Goal: Transaction & Acquisition: Purchase product/service

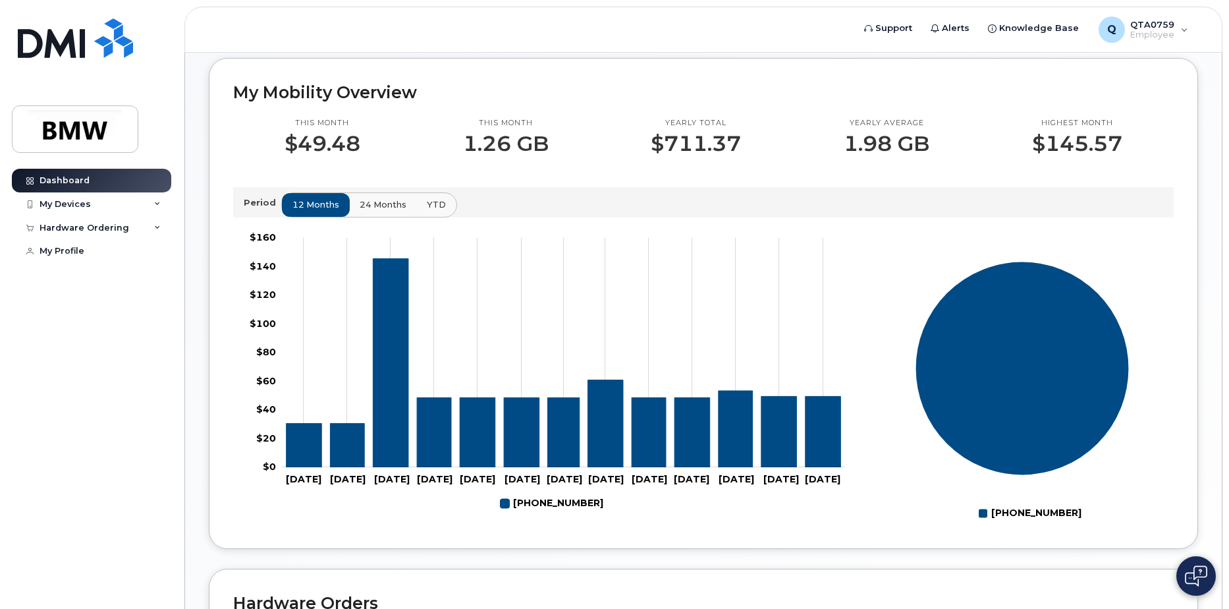
scroll to position [319, 0]
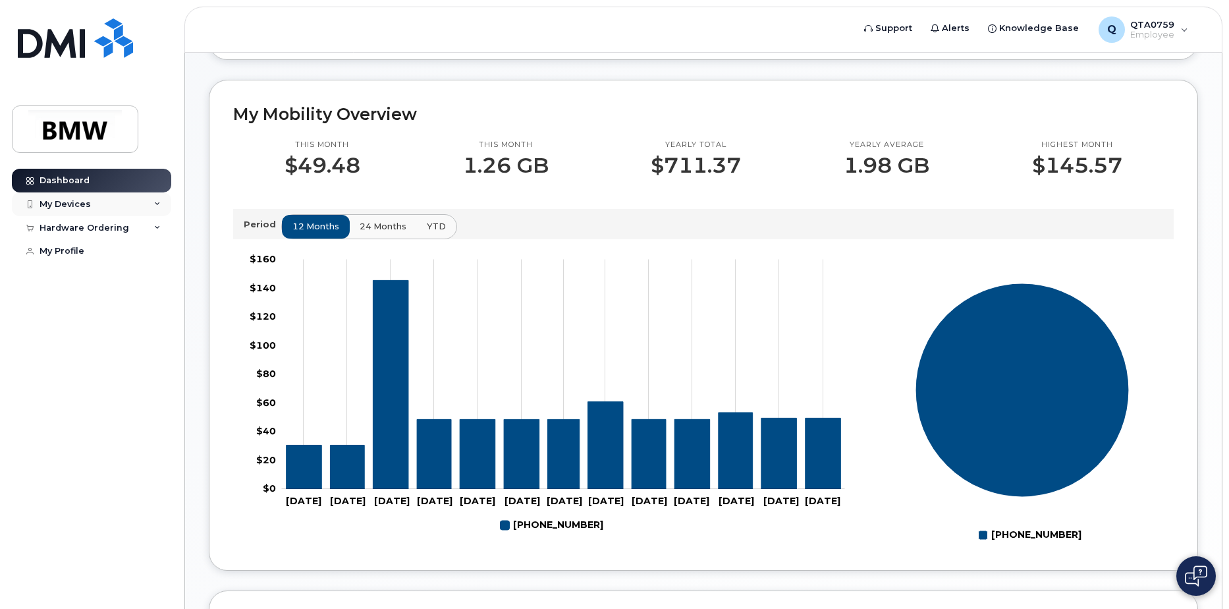
click at [154, 205] on icon at bounding box center [157, 204] width 7 height 7
click at [116, 262] on div "([PERSON_NAME])" at bounding box center [120, 266] width 80 height 12
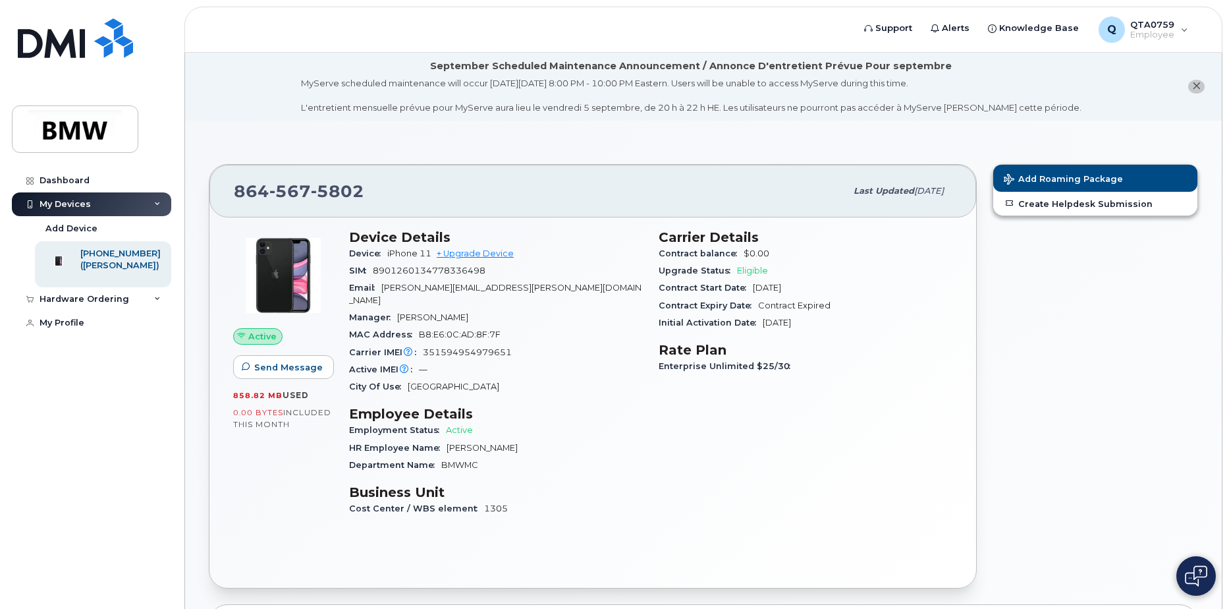
click at [748, 272] on span "Eligible" at bounding box center [752, 271] width 31 height 10
click at [154, 310] on div "Hardware Ordering" at bounding box center [91, 299] width 159 height 24
click at [92, 329] on div "New Order" at bounding box center [70, 324] width 50 height 12
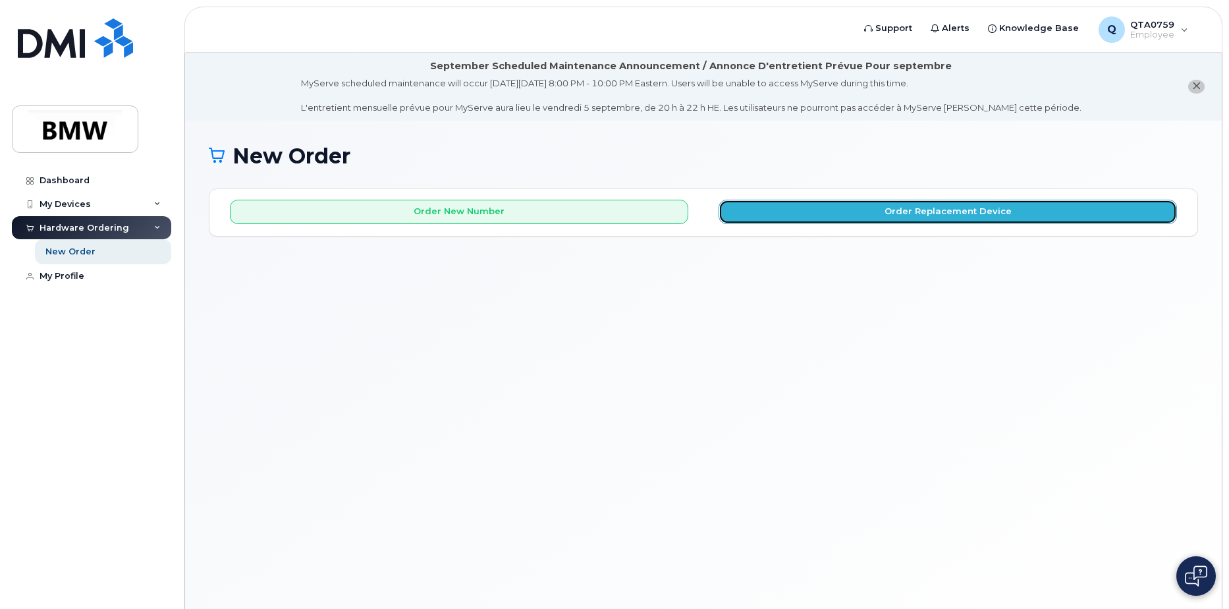
click at [909, 204] on button "Order Replacement Device" at bounding box center [948, 212] width 459 height 24
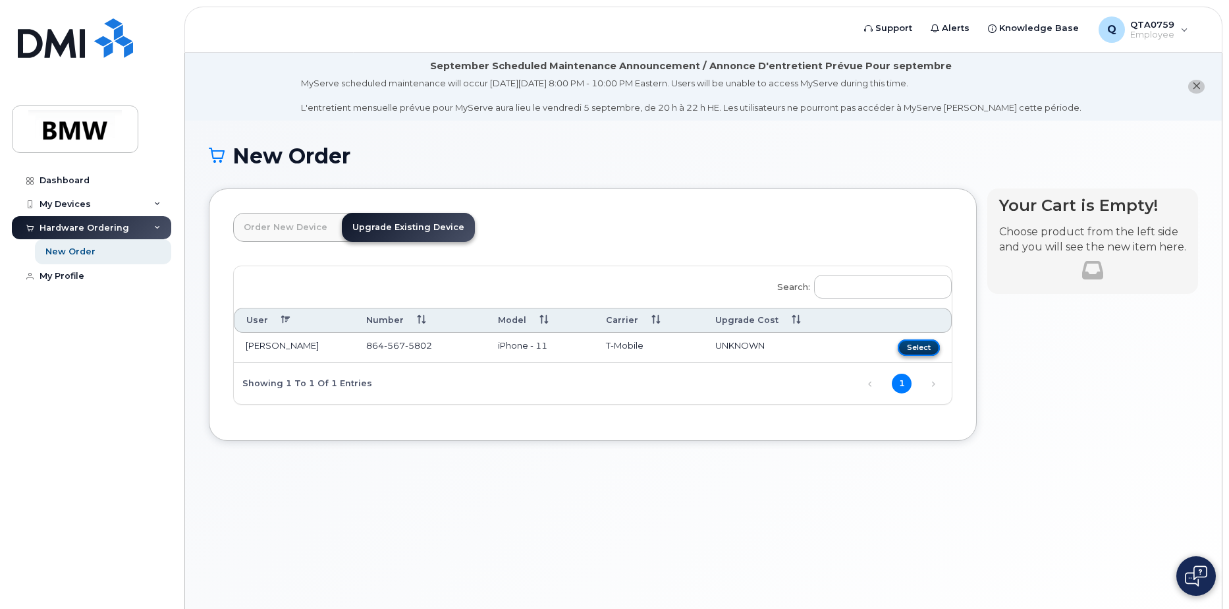
click at [920, 345] on button "Select" at bounding box center [919, 347] width 42 height 16
